Goal: Task Accomplishment & Management: Use online tool/utility

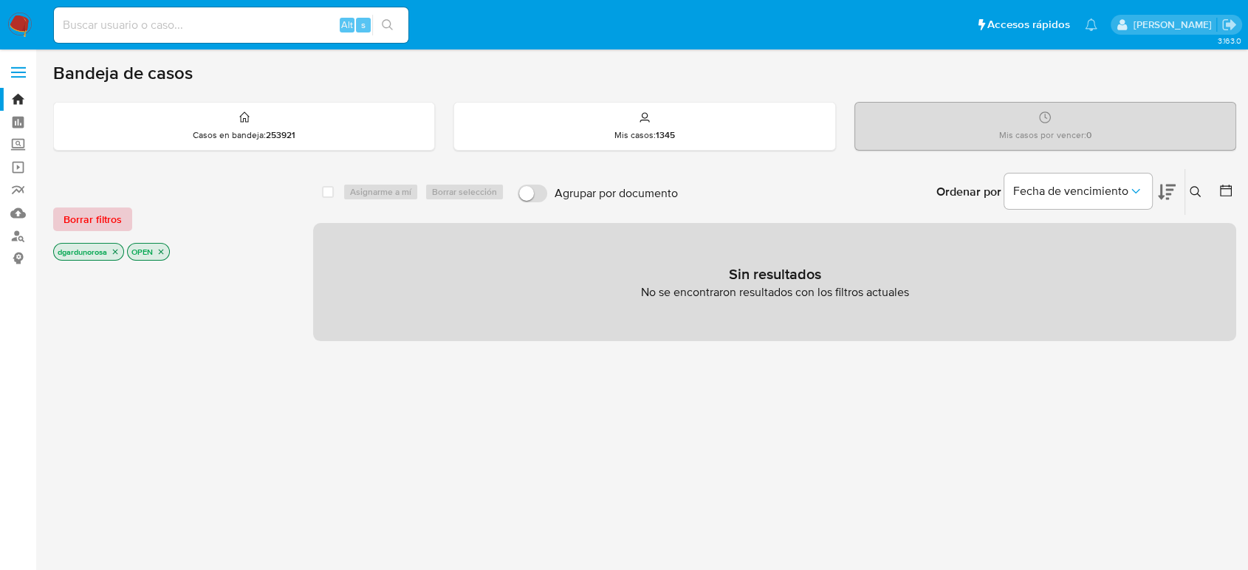
click at [93, 223] on span "Borrar filtros" at bounding box center [93, 219] width 58 height 21
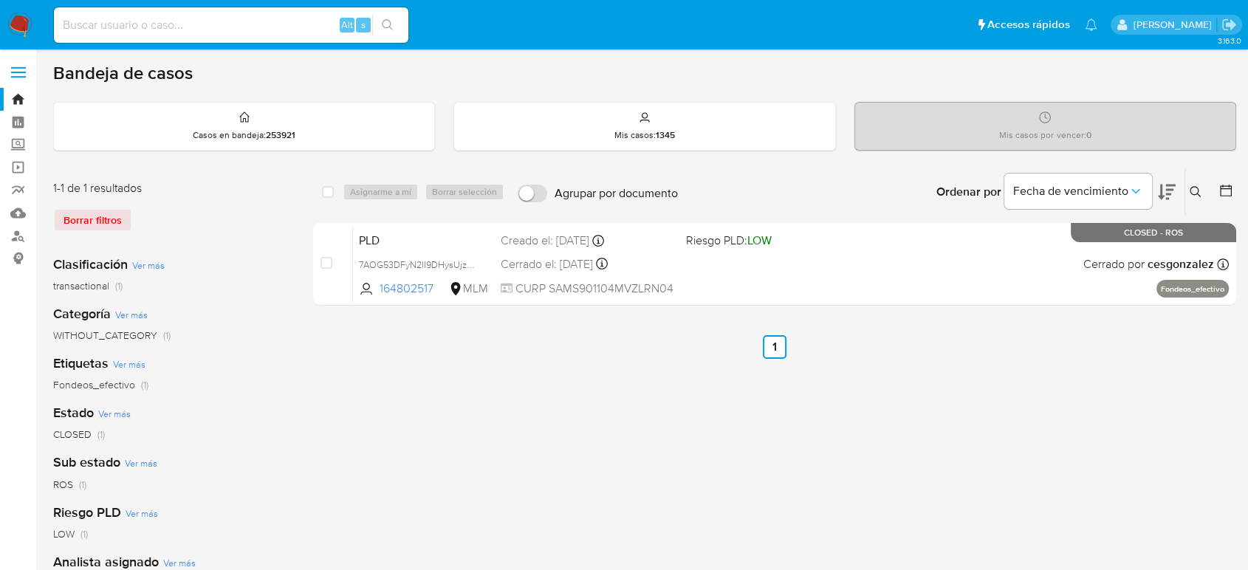
click at [1199, 186] on icon at bounding box center [1196, 192] width 12 height 12
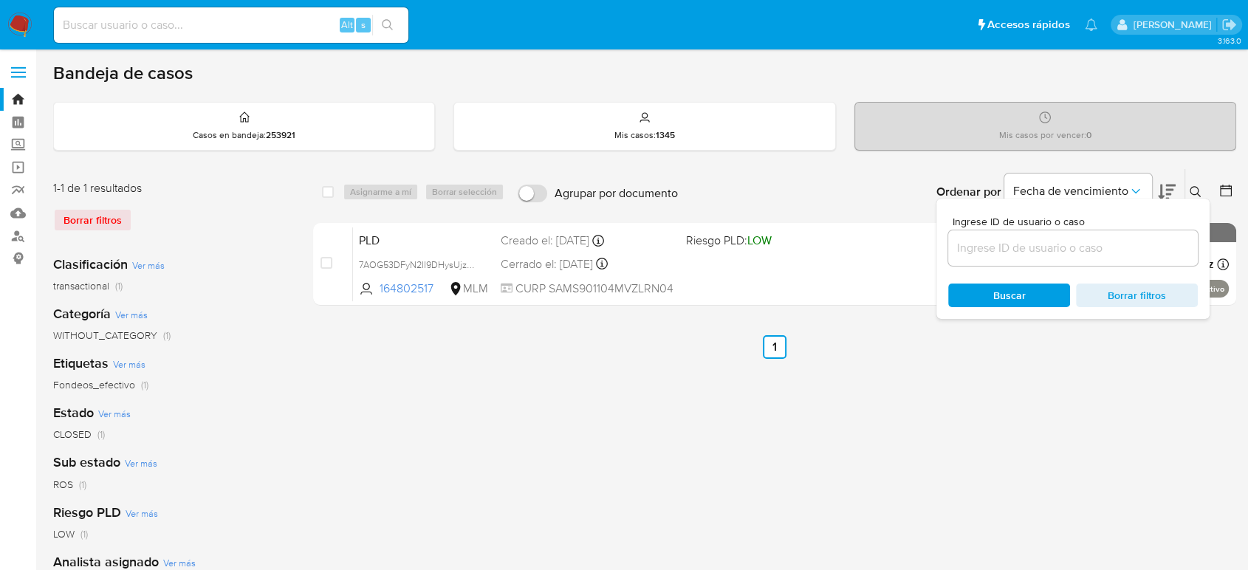
click at [1140, 257] on div at bounding box center [1073, 247] width 250 height 35
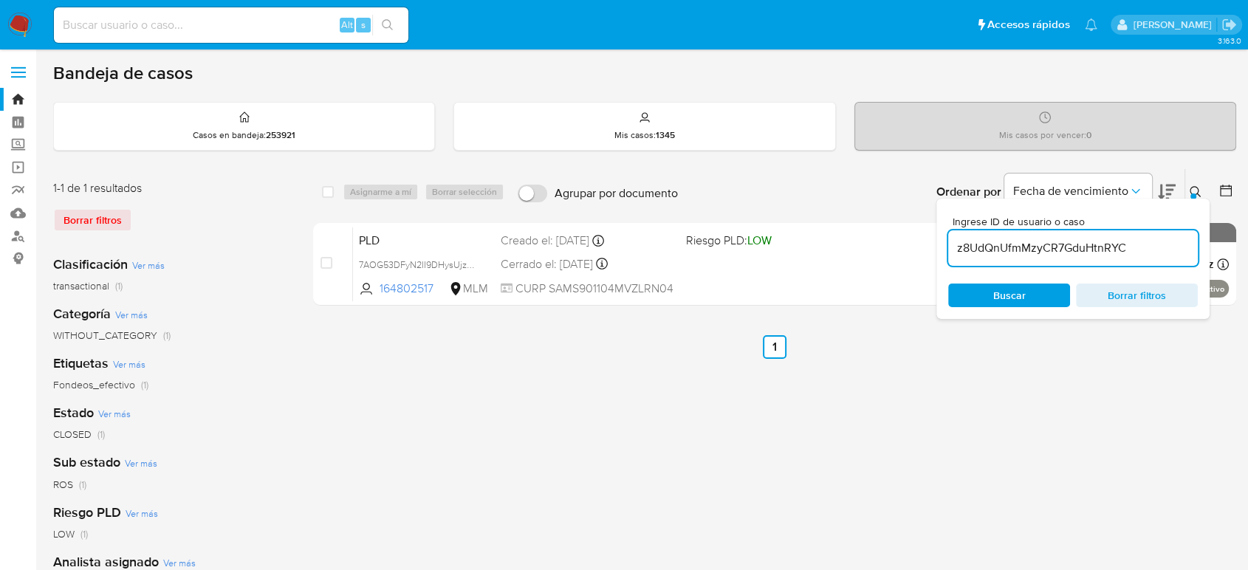
type input "z8UdQnUfmMzyCR7GduHtnRYC"
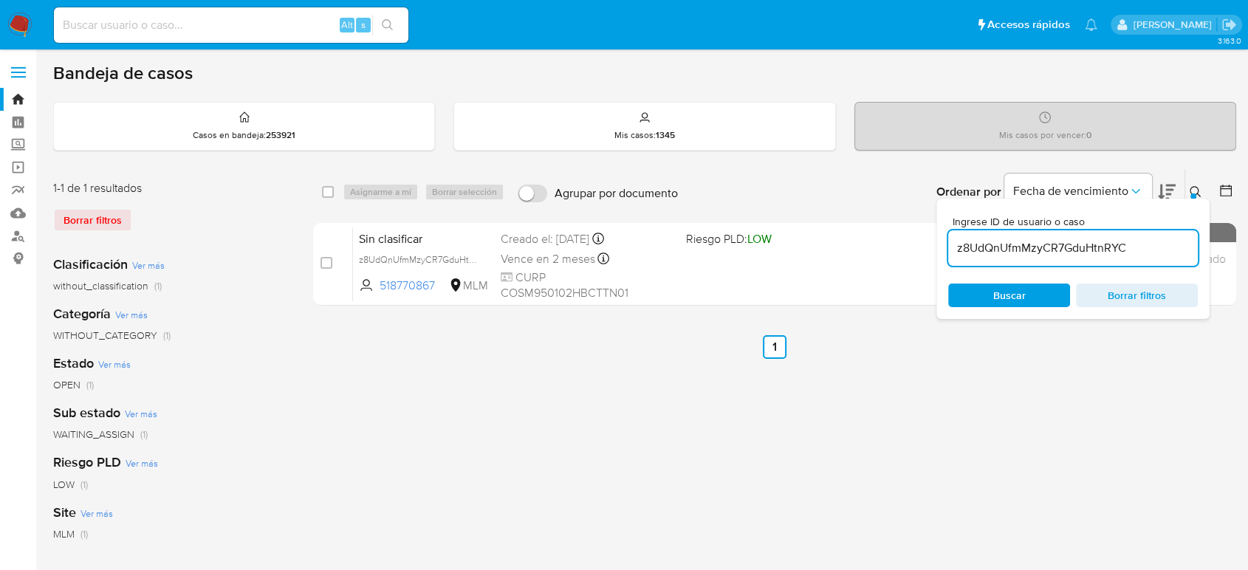
click at [1192, 191] on icon at bounding box center [1196, 192] width 12 height 12
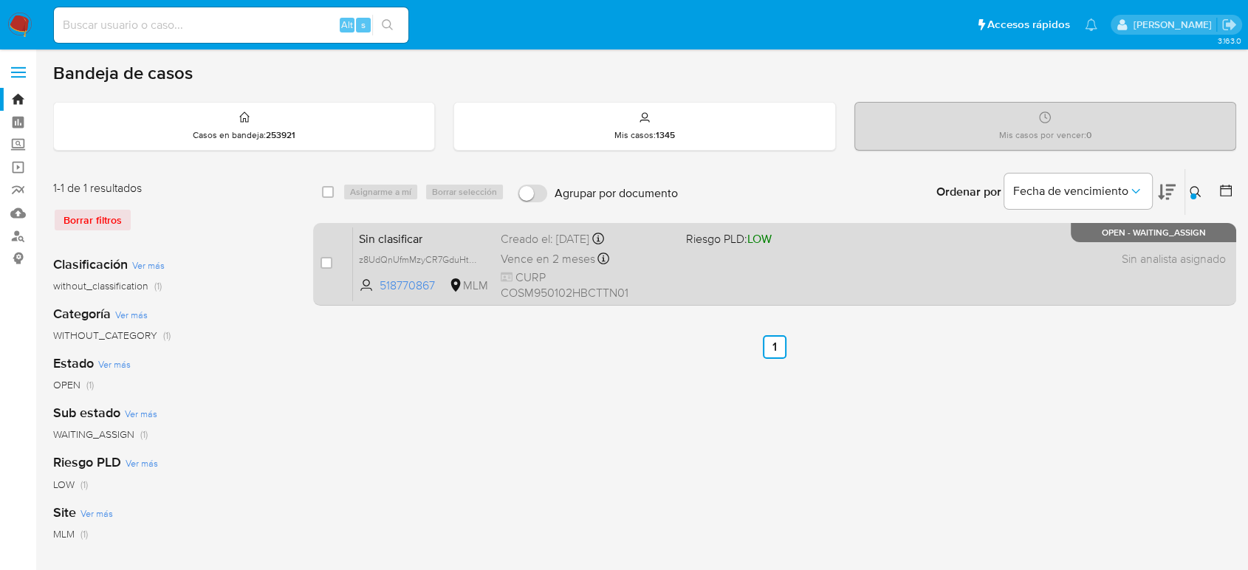
click at [331, 270] on div "case-item-checkbox" at bounding box center [327, 265] width 12 height 18
click at [327, 267] on input "checkbox" at bounding box center [327, 263] width 12 height 12
checkbox input "true"
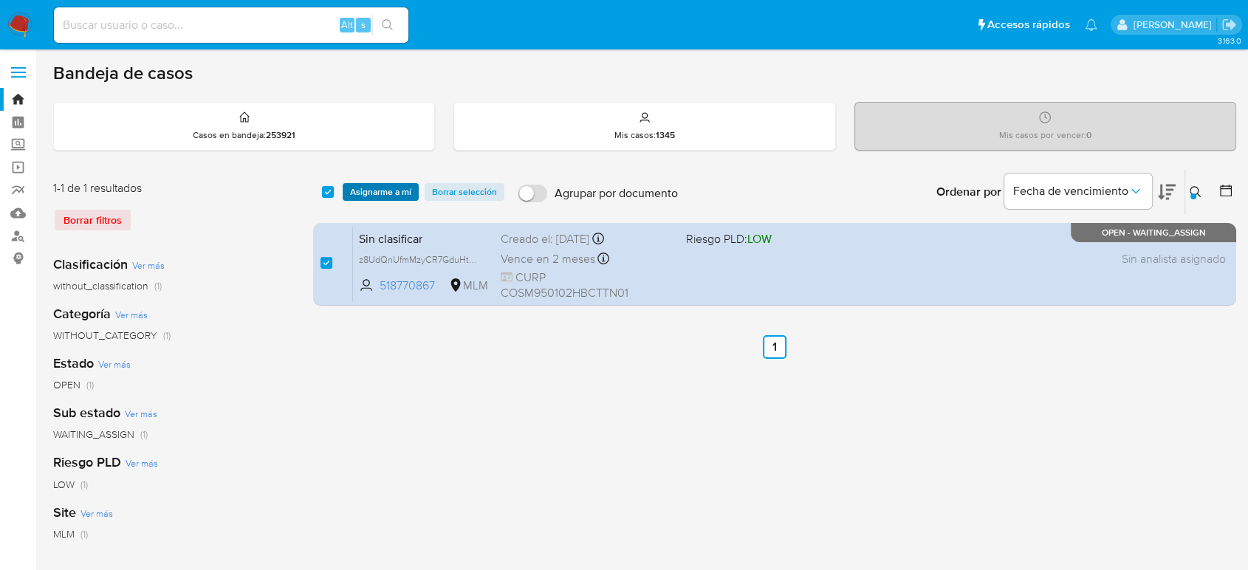
click at [382, 196] on span "Asignarme a mí" at bounding box center [380, 192] width 61 height 15
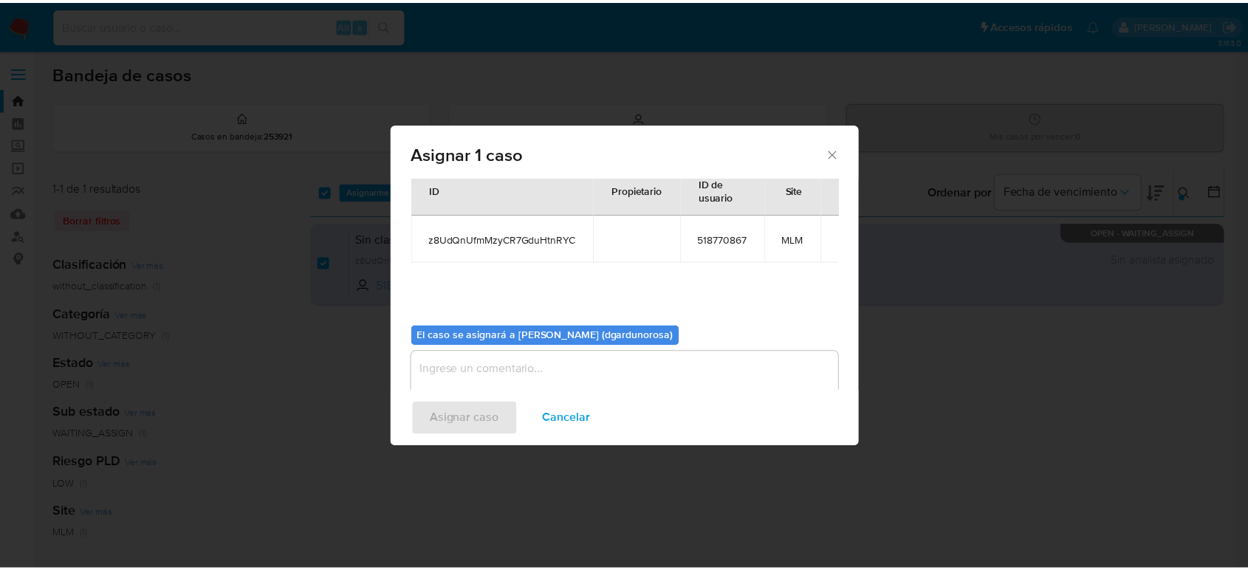
scroll to position [75, 0]
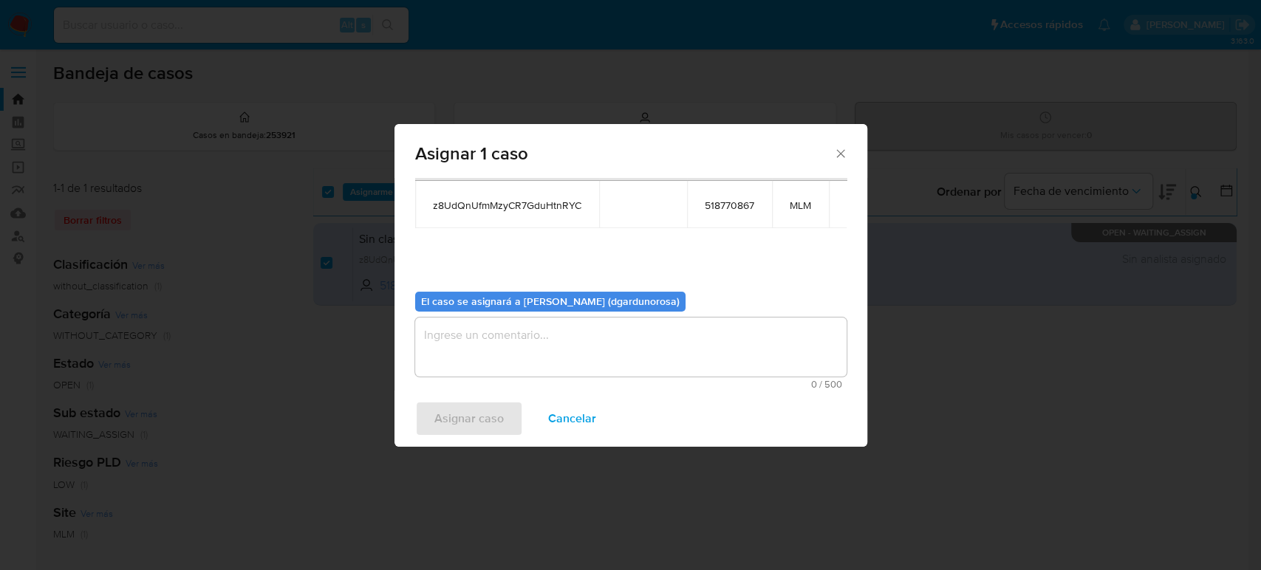
click at [666, 341] on textarea "assign-modal" at bounding box center [630, 347] width 431 height 59
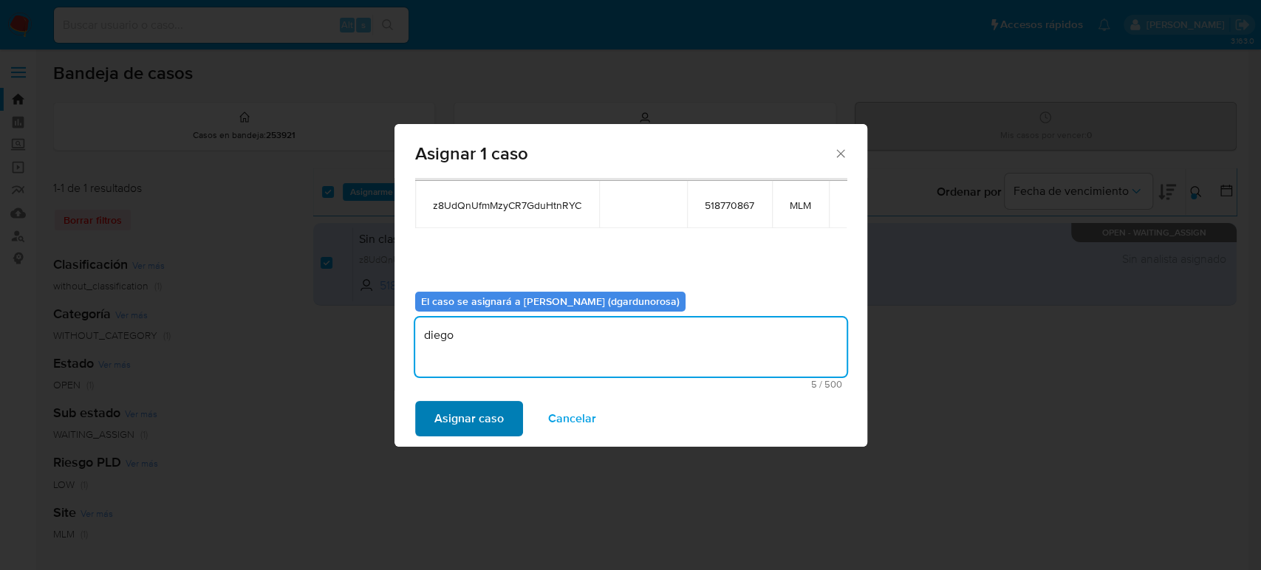
type textarea "diego"
click at [510, 418] on button "Asignar caso" at bounding box center [469, 418] width 108 height 35
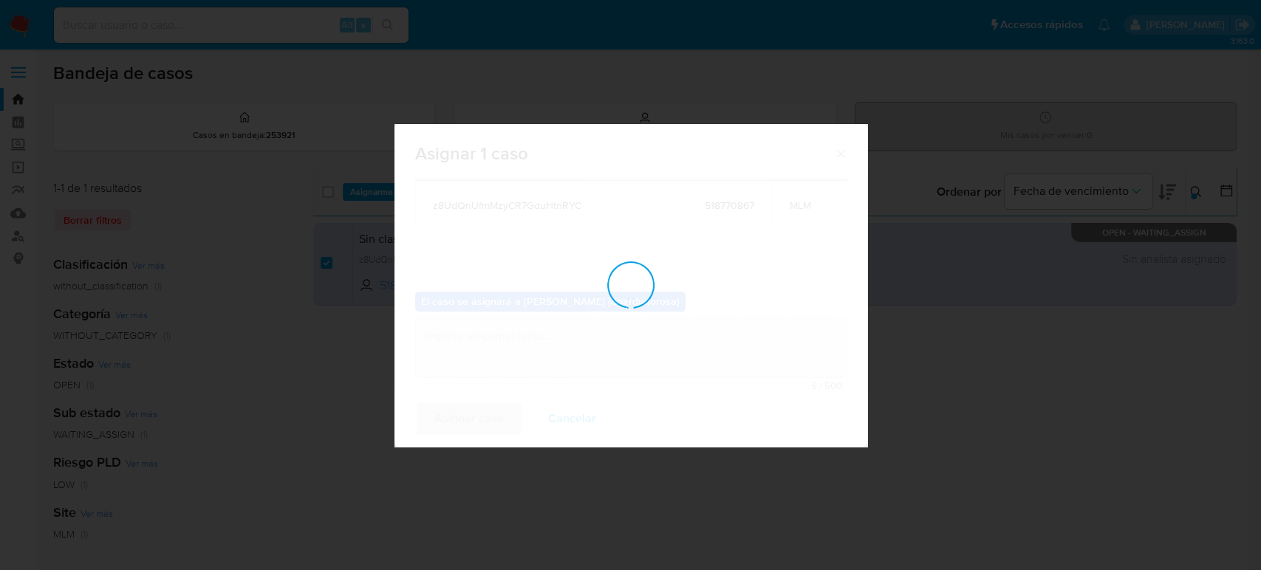
checkbox input "false"
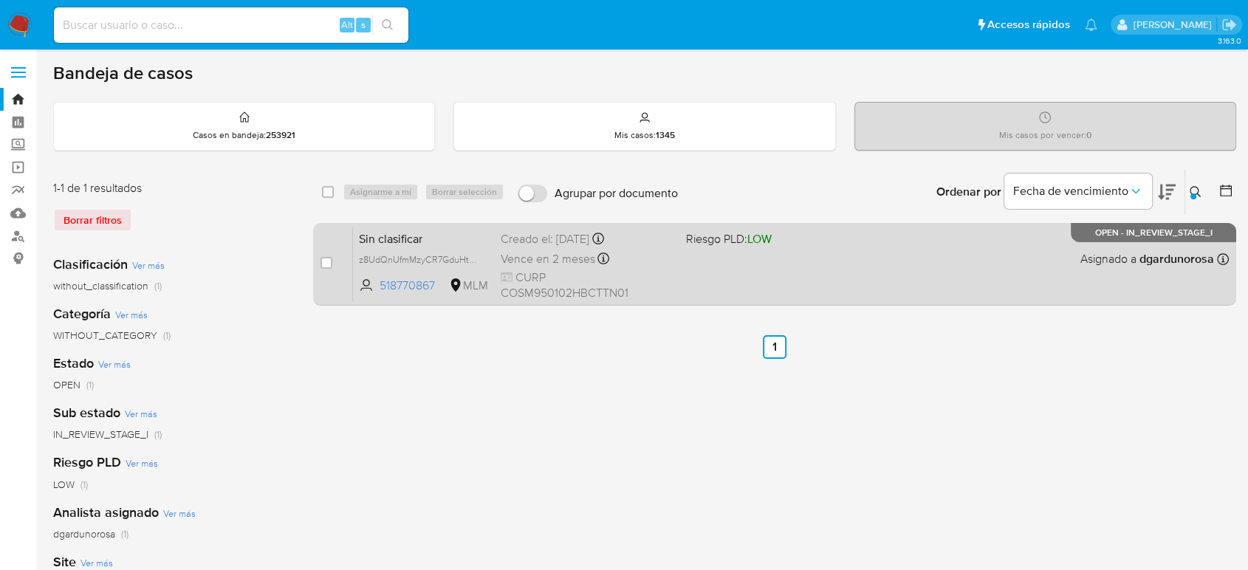
click at [747, 253] on div "Sin clasificar z8UdQnUfmMzyCR7GduHtnRYC 518770867 MLM Riesgo PLD: LOW Creado el…" at bounding box center [791, 264] width 876 height 75
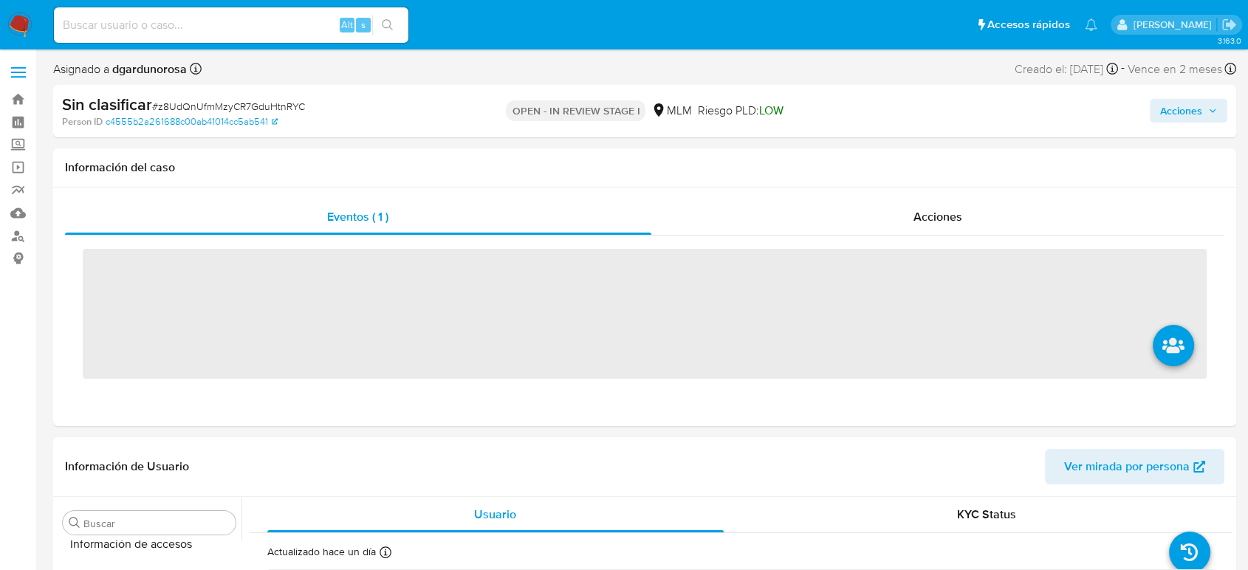
scroll to position [730, 0]
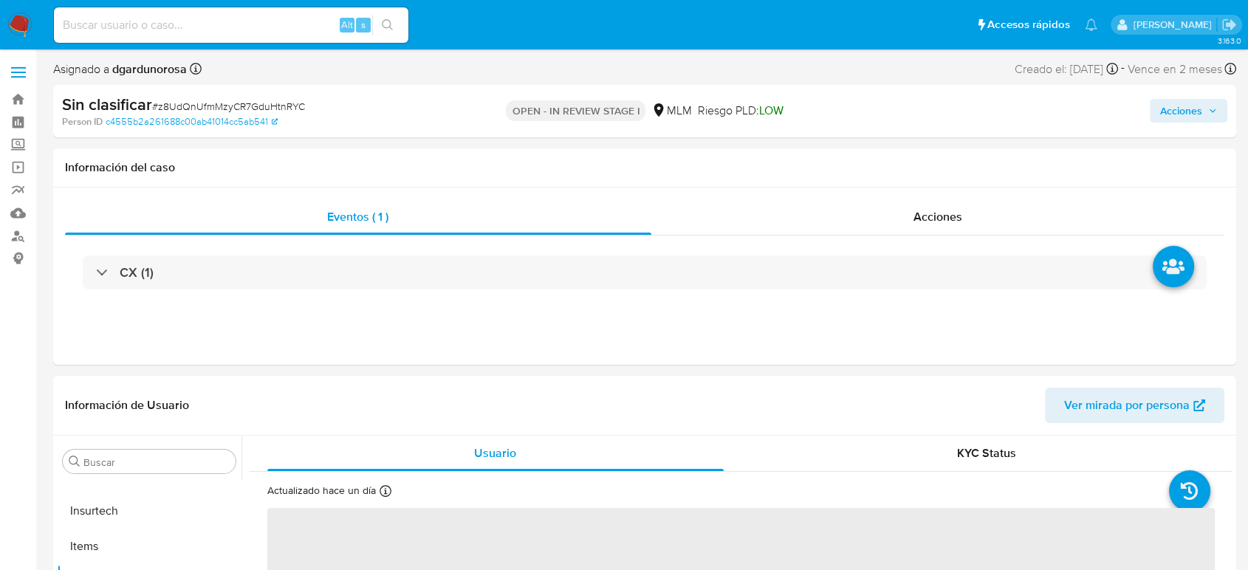
select select "10"
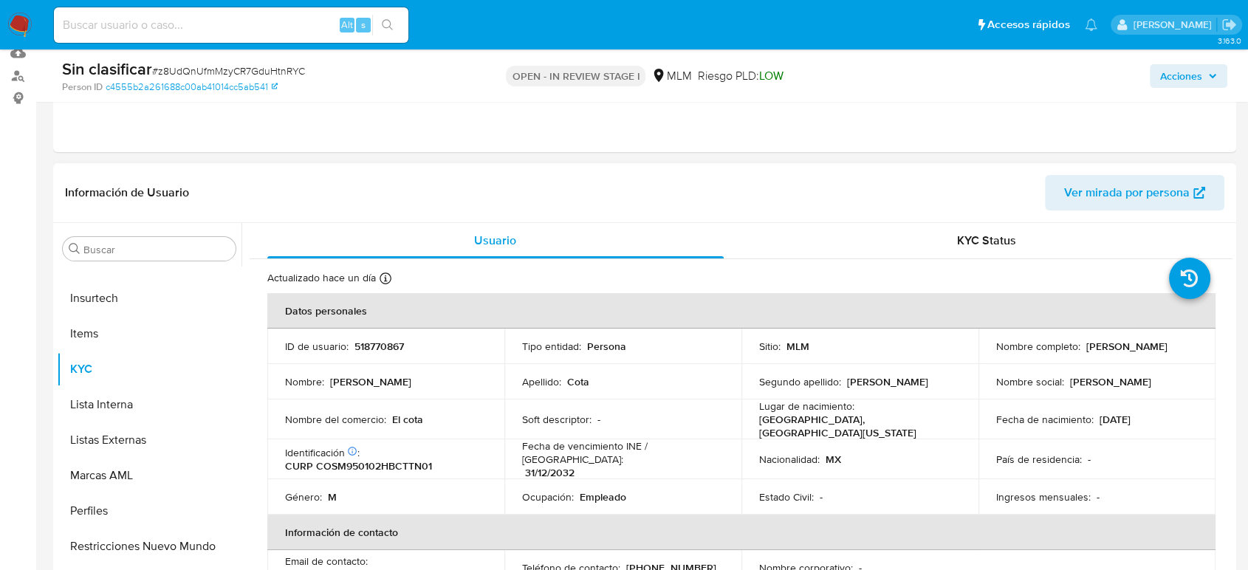
scroll to position [164, 0]
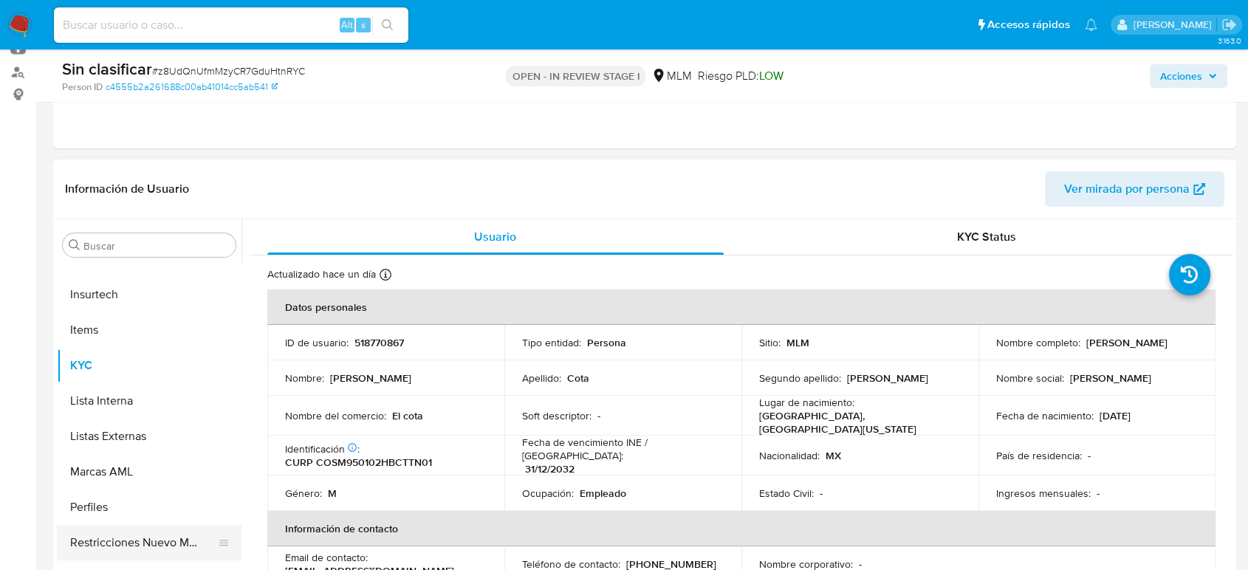
click at [182, 531] on button "Restricciones Nuevo Mundo" at bounding box center [143, 542] width 173 height 35
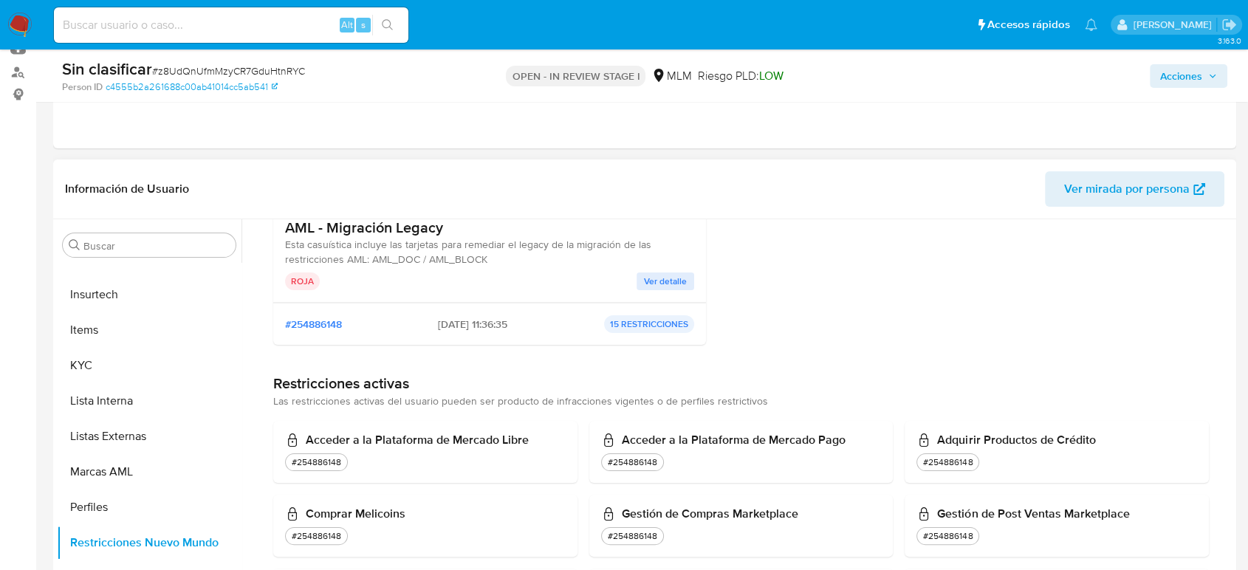
click at [660, 270] on div "AML - Migración Legacy Esta casuística incluye las tarjetas para remediar el le…" at bounding box center [489, 255] width 409 height 72
click at [660, 274] on span "Ver detalle" at bounding box center [665, 281] width 43 height 15
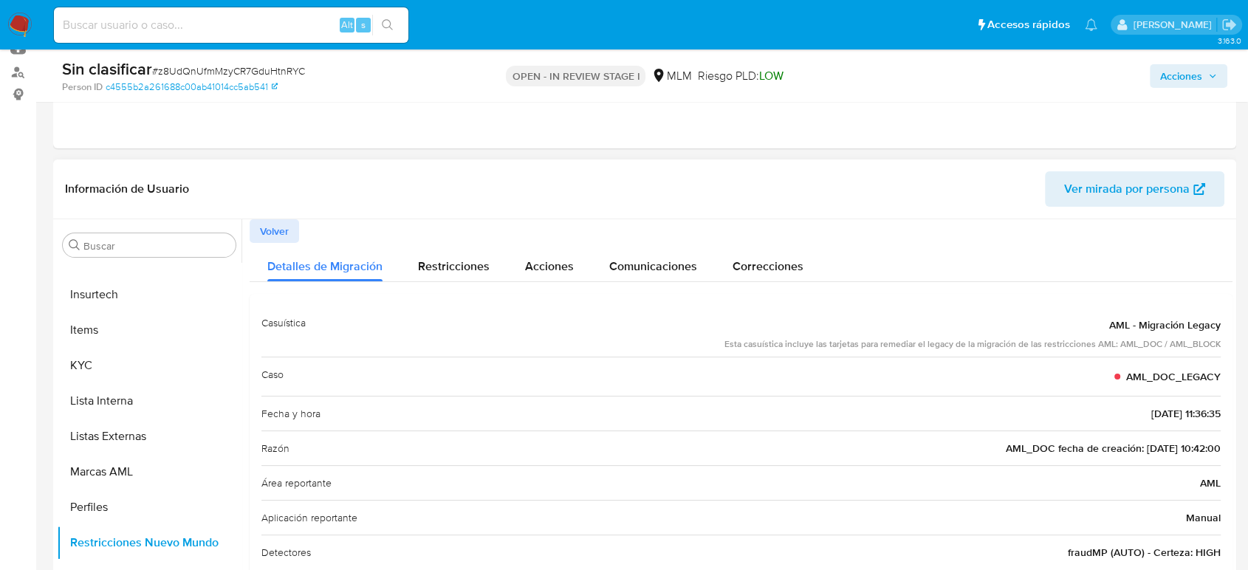
click at [278, 225] on span "Volver" at bounding box center [274, 231] width 29 height 21
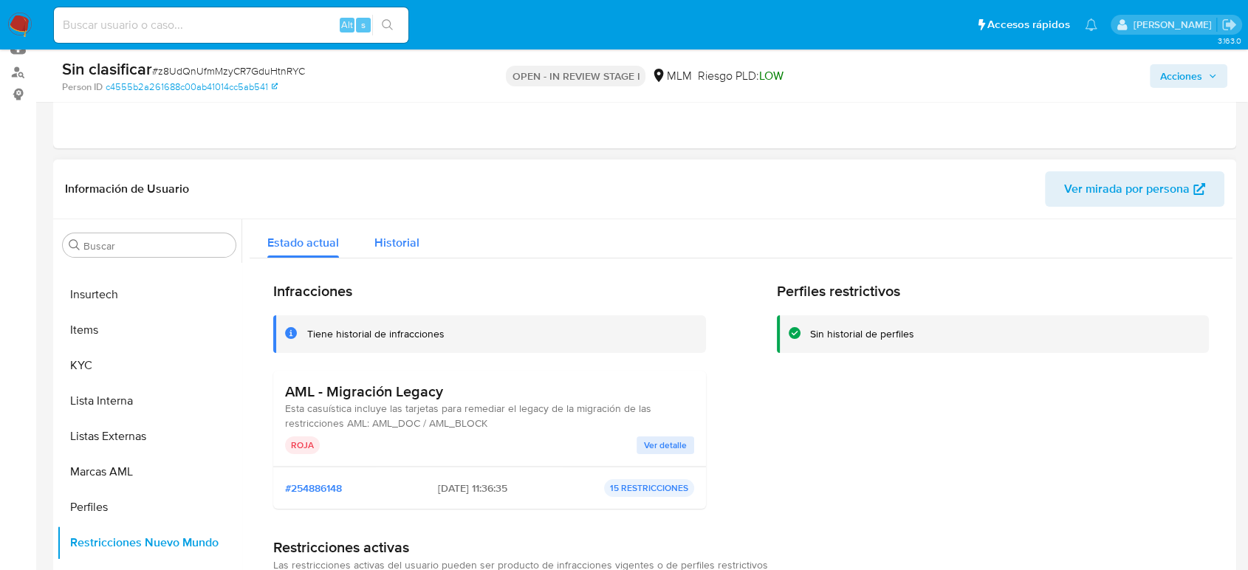
click at [387, 246] on span "Historial" at bounding box center [396, 242] width 45 height 17
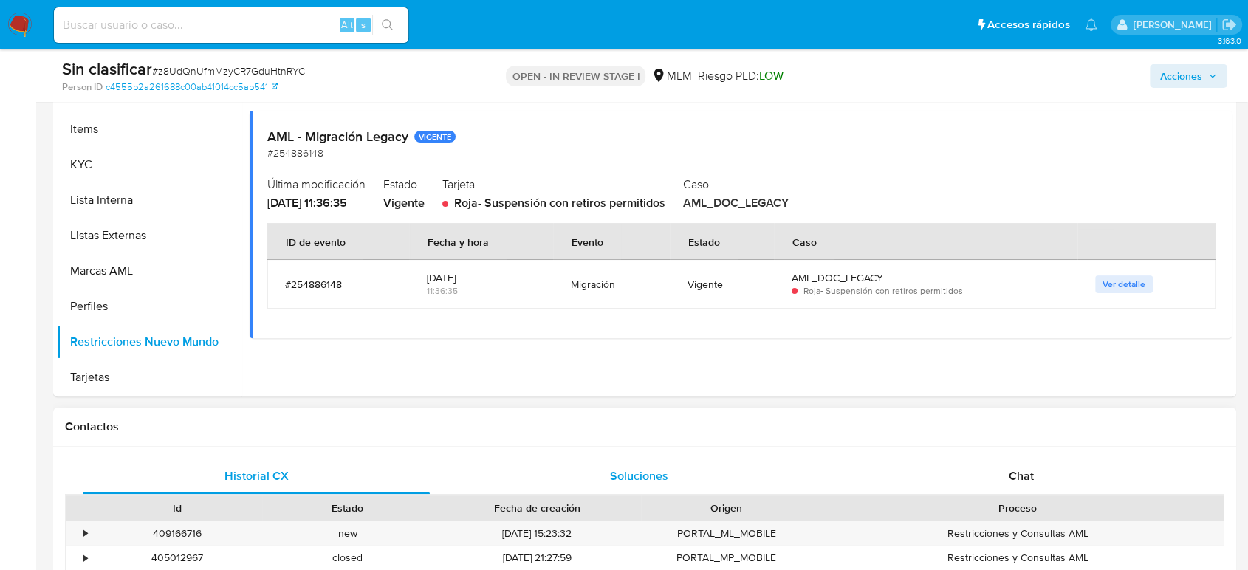
scroll to position [246, 0]
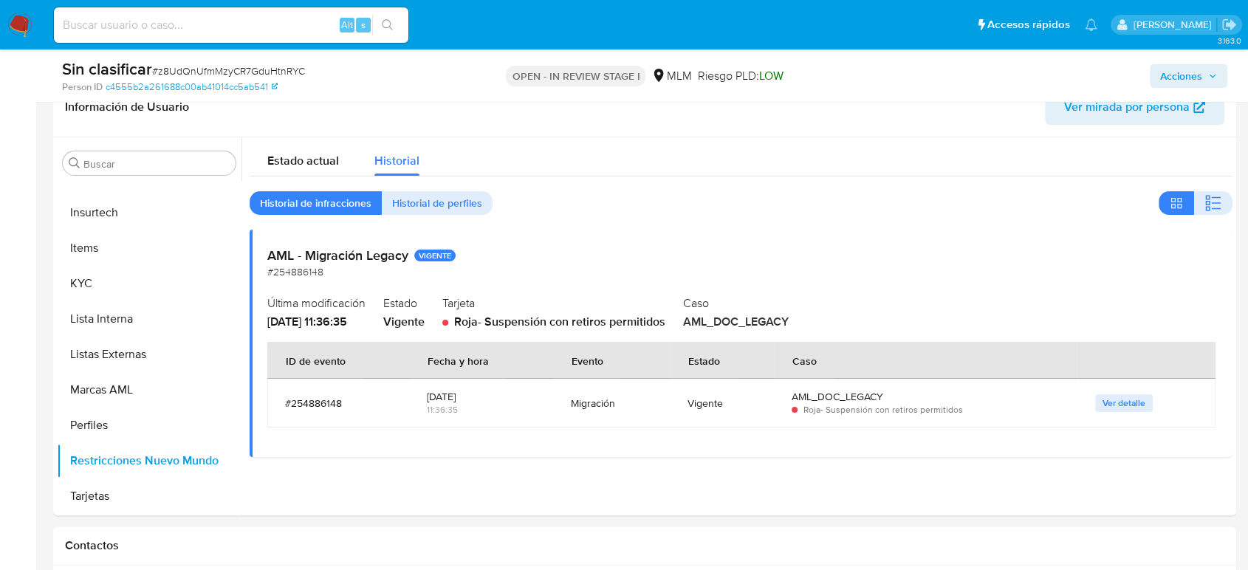
click at [1217, 81] on span "Acciones" at bounding box center [1188, 76] width 57 height 21
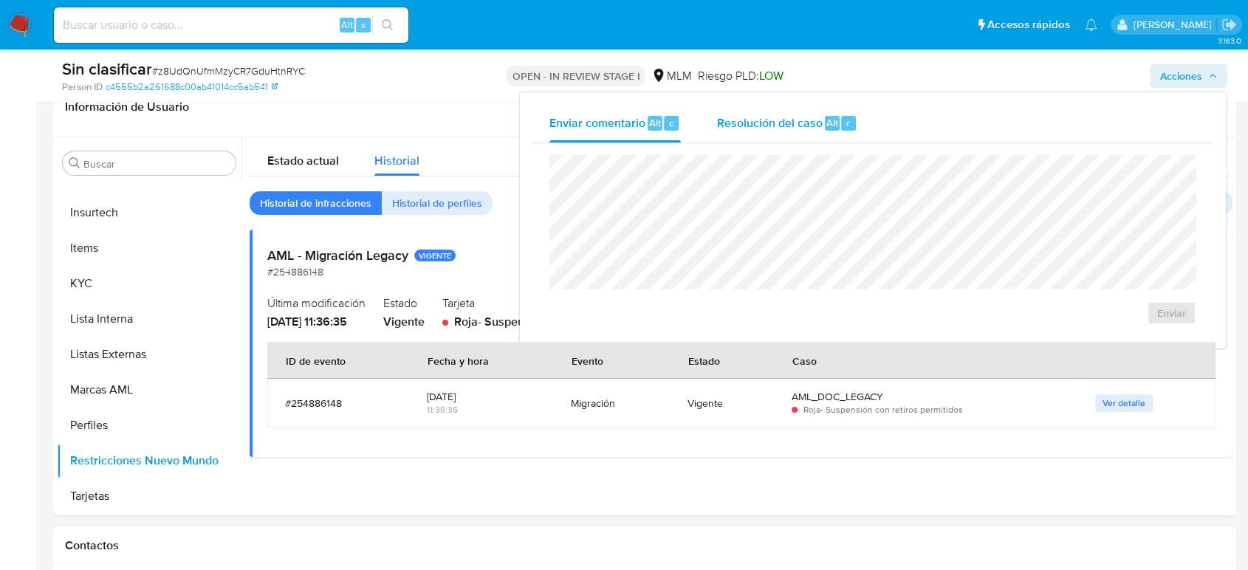
click at [750, 134] on div "Resolución del caso Alt r" at bounding box center [786, 123] width 141 height 38
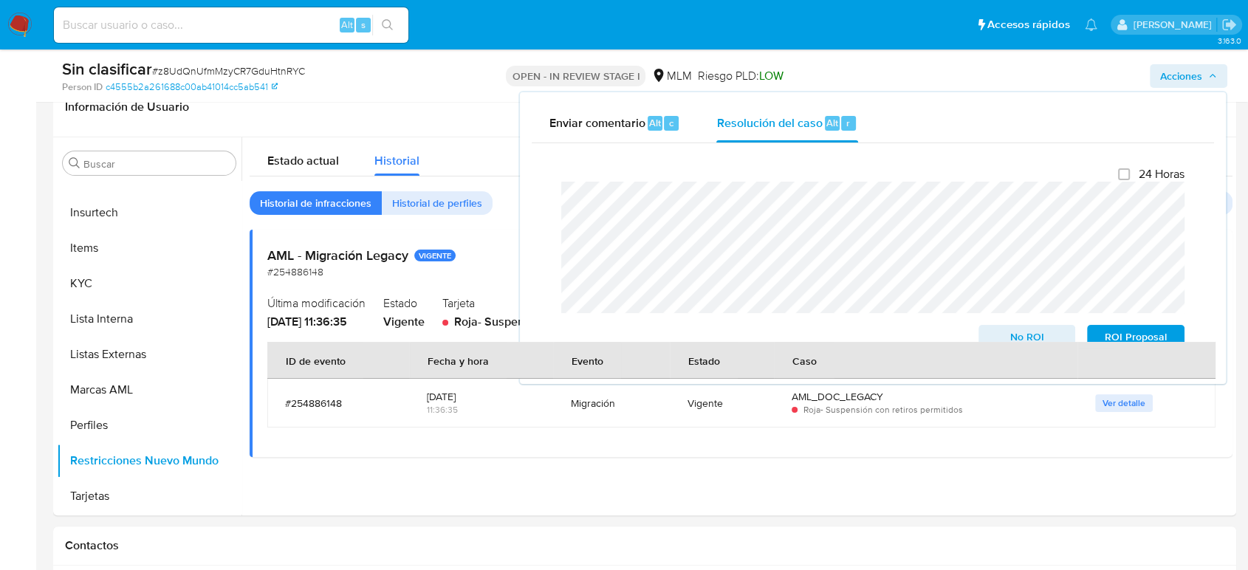
click at [1042, 114] on div "Enviar comentario Alt c Resolución del caso Alt r" at bounding box center [873, 123] width 682 height 38
click at [1036, 334] on span "No ROI" at bounding box center [1027, 336] width 77 height 21
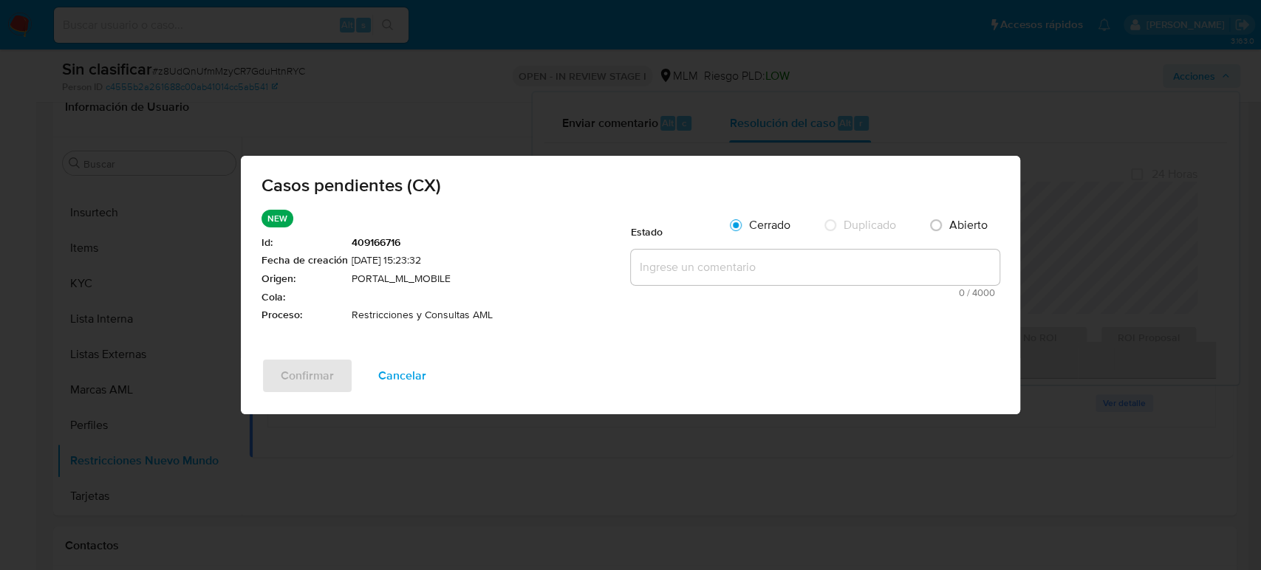
click at [736, 265] on textarea at bounding box center [815, 267] width 369 height 35
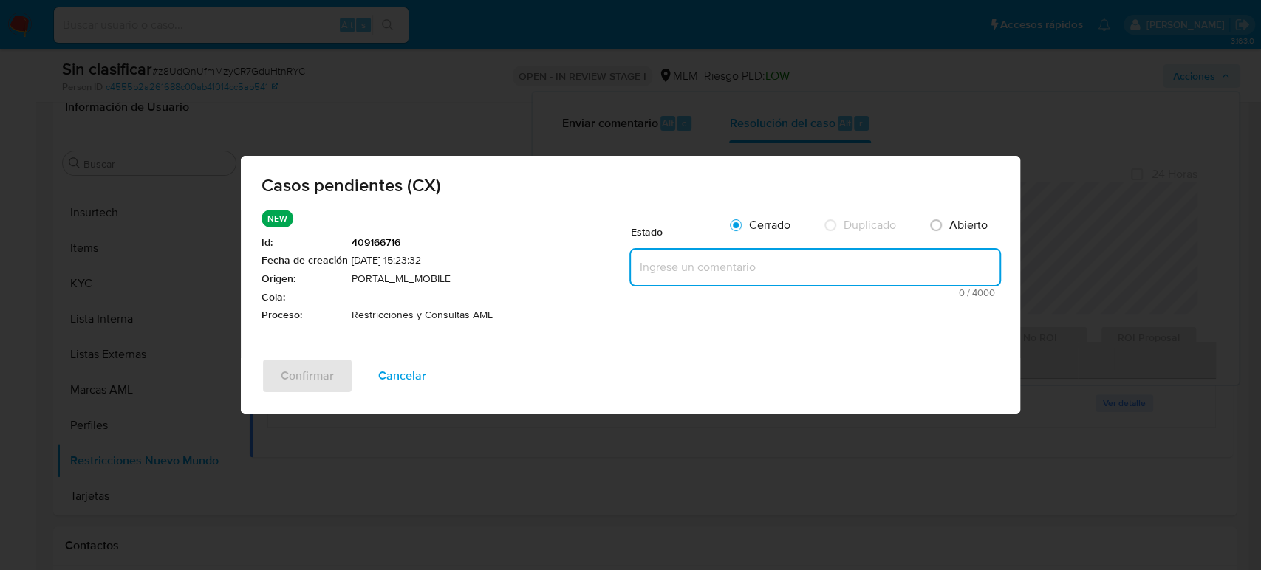
click at [403, 375] on span "Cancelar" at bounding box center [402, 376] width 48 height 32
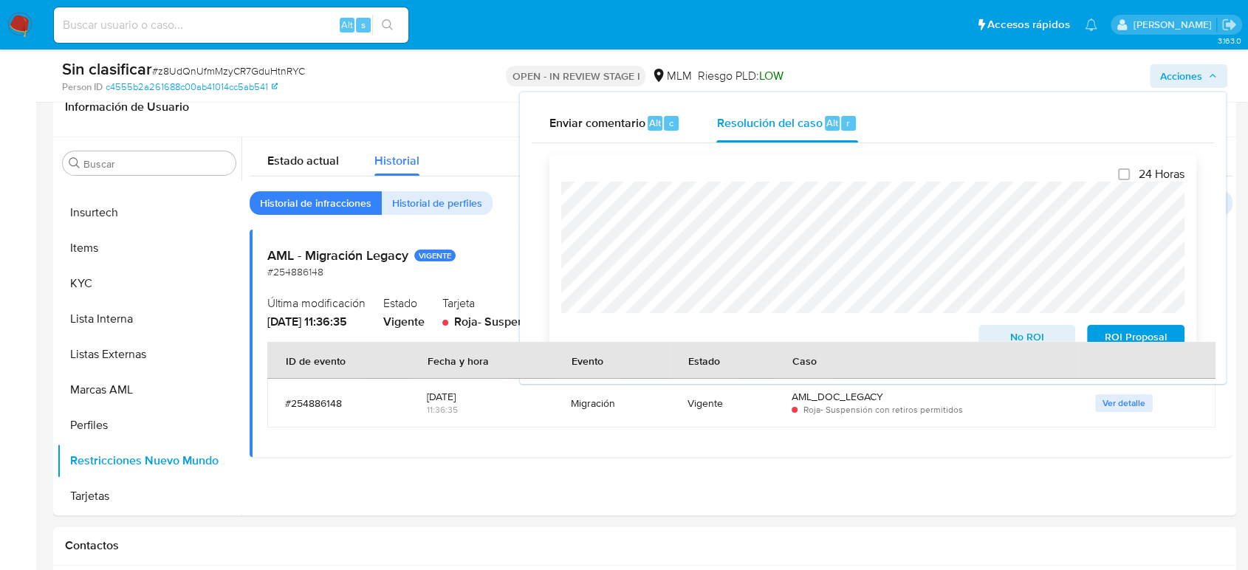
click at [987, 333] on button "No ROI" at bounding box center [1027, 337] width 97 height 24
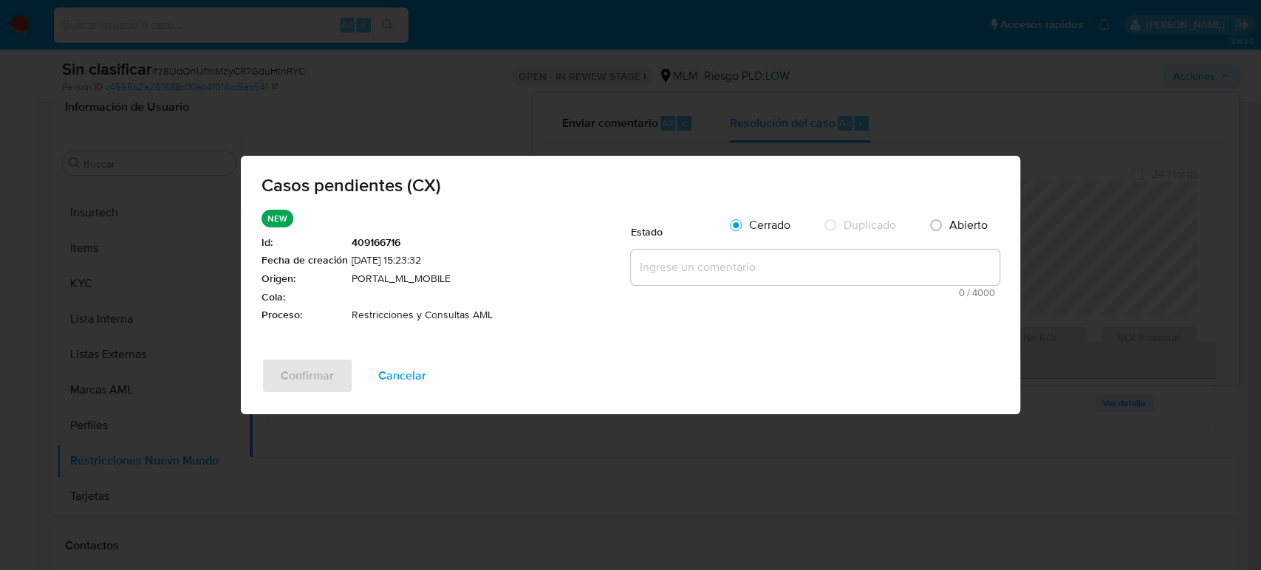
click at [671, 273] on textarea at bounding box center [815, 267] width 369 height 35
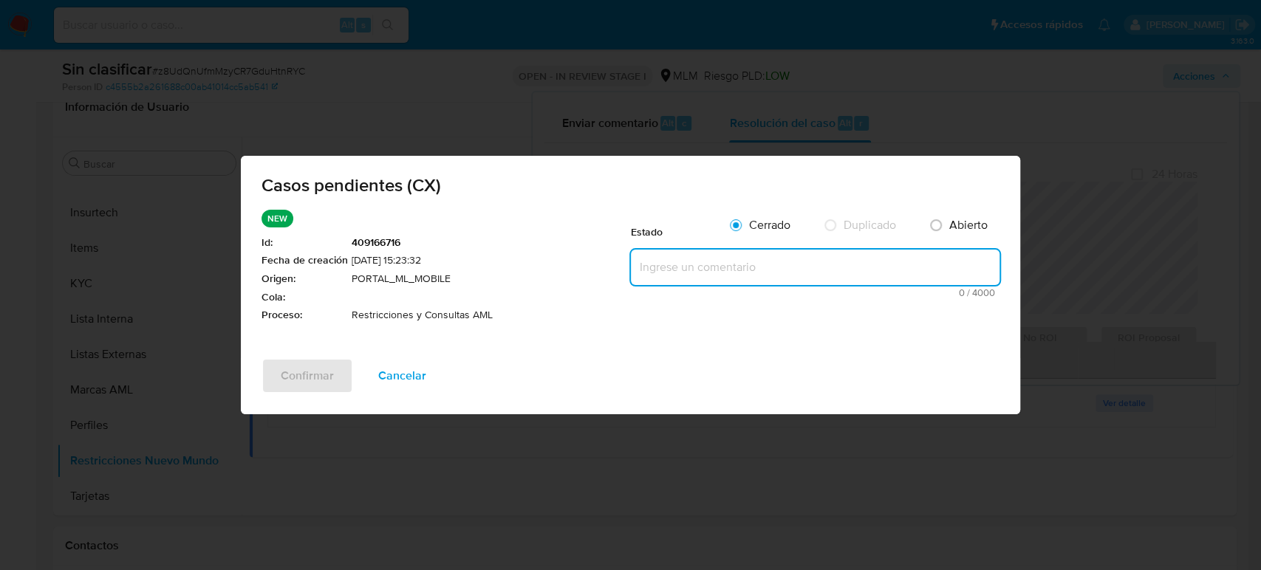
paste textarea "Se valida caso CX, el cliente presenta bloqueo por temas de AML DOC LEGACY. Est…"
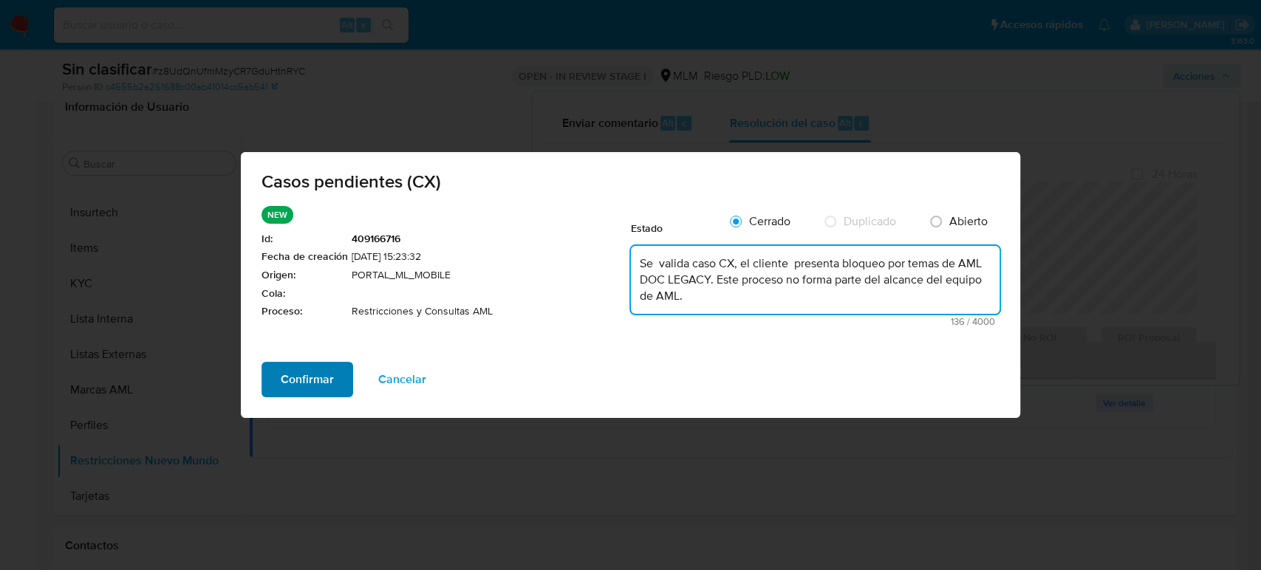
type textarea "Se valida caso CX, el cliente presenta bloqueo por temas de AML DOC LEGACY. Est…"
click at [325, 384] on span "Confirmar" at bounding box center [307, 379] width 53 height 32
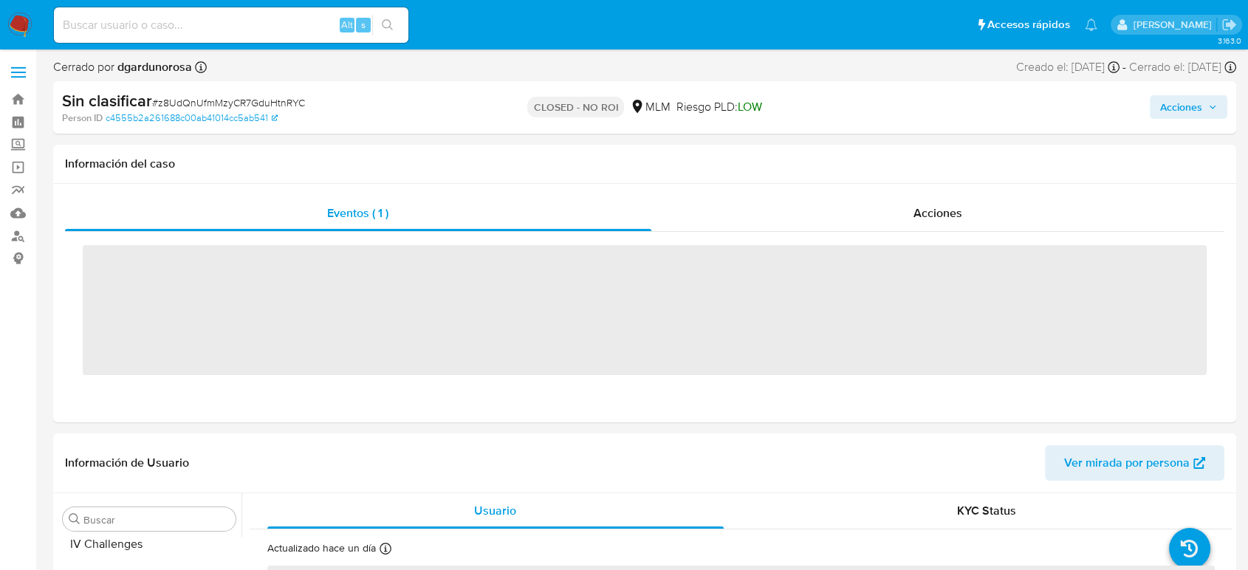
scroll to position [730, 0]
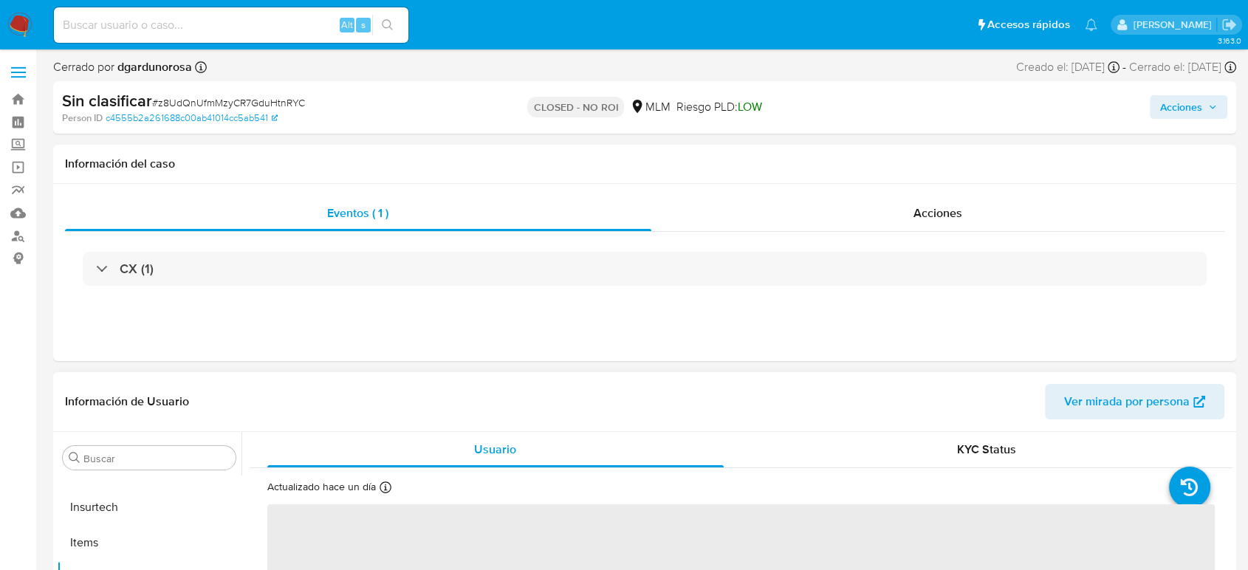
select select "10"
